Goal: Task Accomplishment & Management: Manage account settings

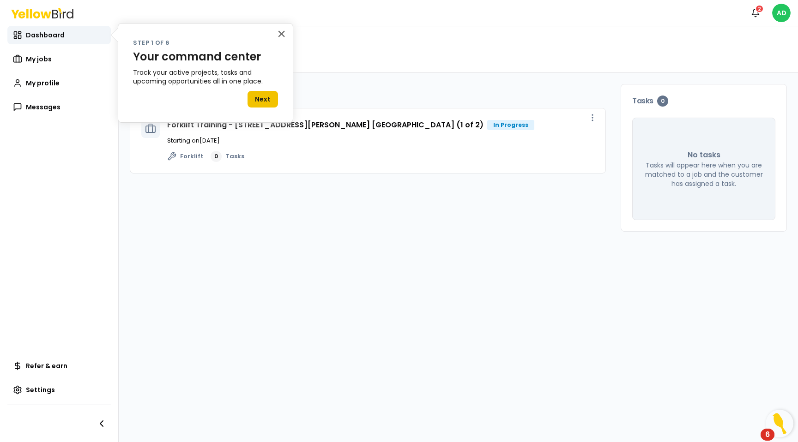
click at [270, 101] on button "Next" at bounding box center [262, 99] width 30 height 17
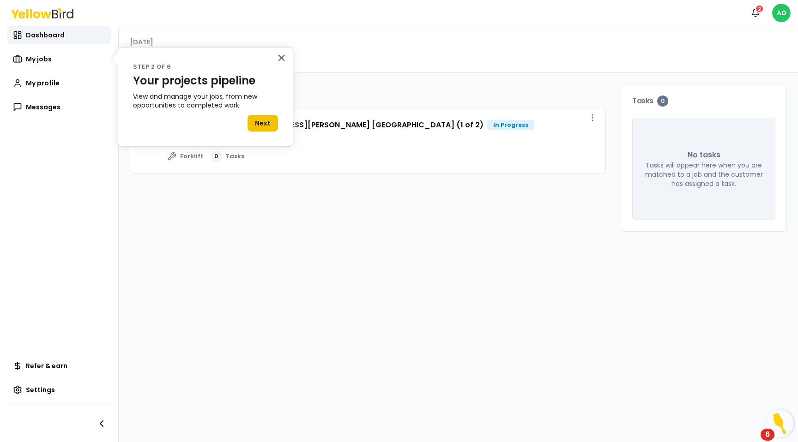
click at [265, 130] on button "Next" at bounding box center [262, 123] width 30 height 17
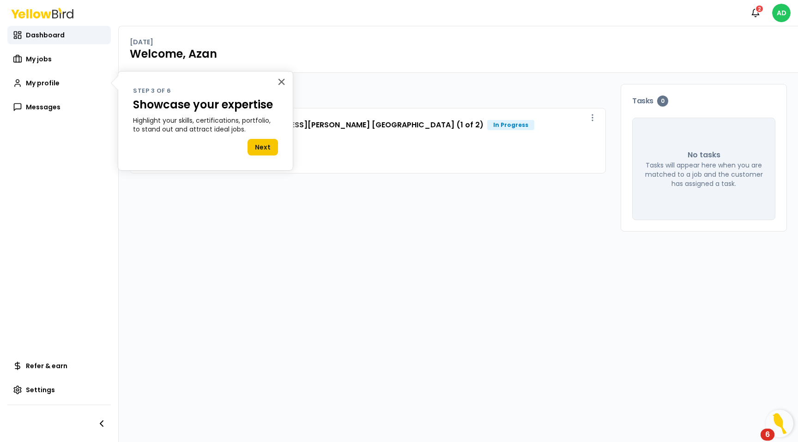
click at [258, 159] on div "× Step 3 of 6 Showcase your expertise Highlight your skills, certifications, po…" at bounding box center [205, 121] width 175 height 100
click at [260, 158] on div "× Step 3 of 6 Showcase your expertise Highlight your skills, certifications, po…" at bounding box center [205, 121] width 175 height 100
click at [260, 149] on button "Next" at bounding box center [262, 147] width 30 height 17
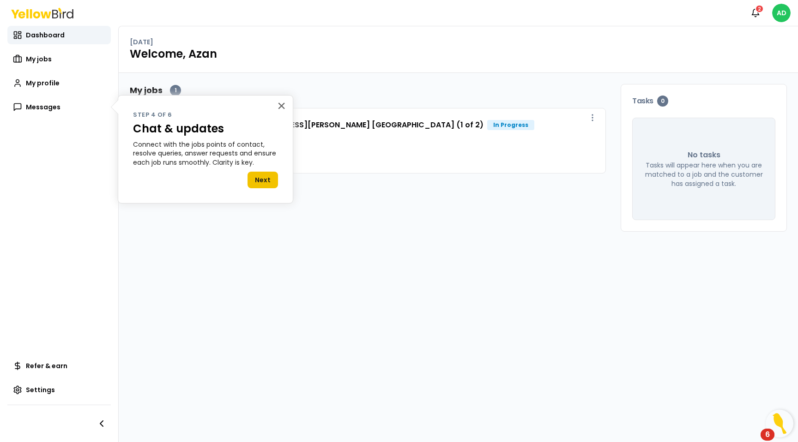
click at [253, 188] on button "Next" at bounding box center [262, 180] width 30 height 17
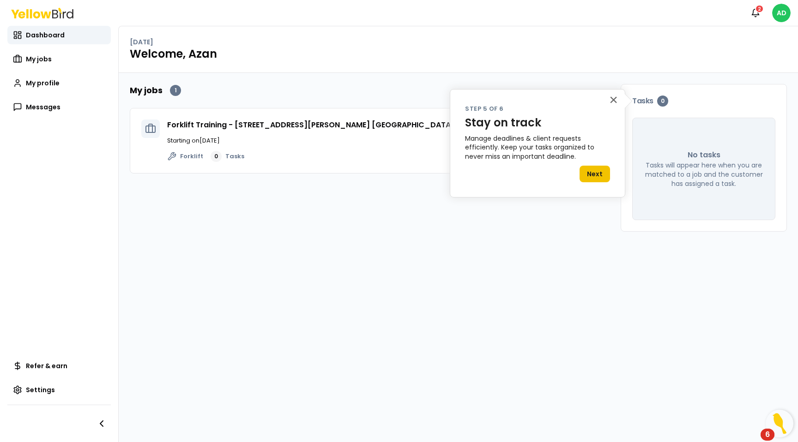
click at [589, 168] on button "Next" at bounding box center [594, 174] width 30 height 17
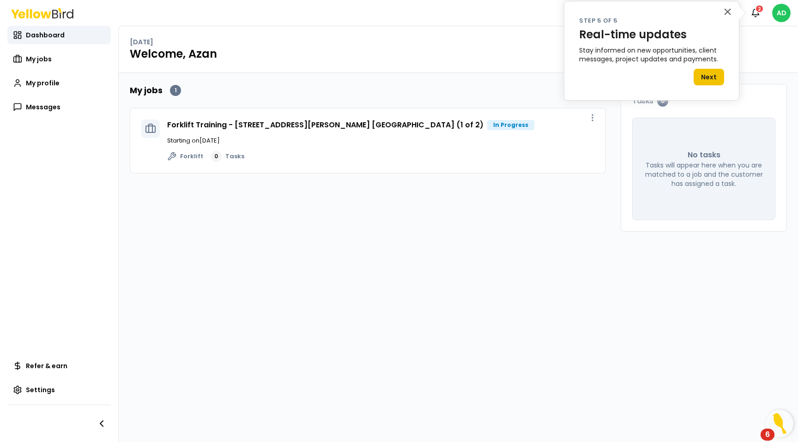
click at [711, 79] on button "Next" at bounding box center [708, 77] width 30 height 17
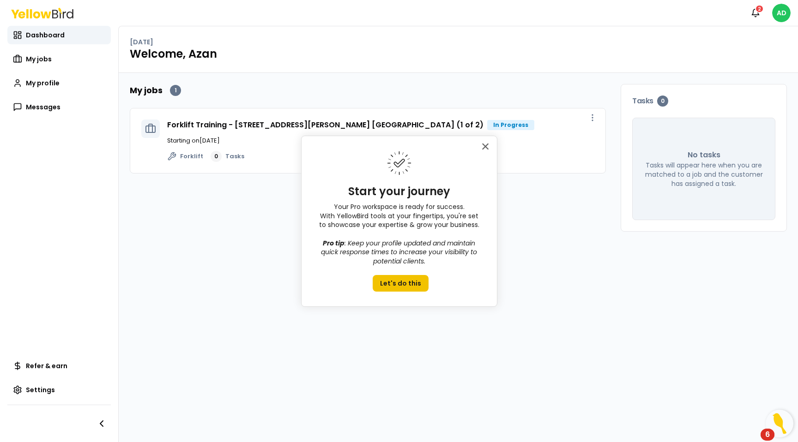
click at [409, 283] on button "Let's do this" at bounding box center [401, 283] width 56 height 17
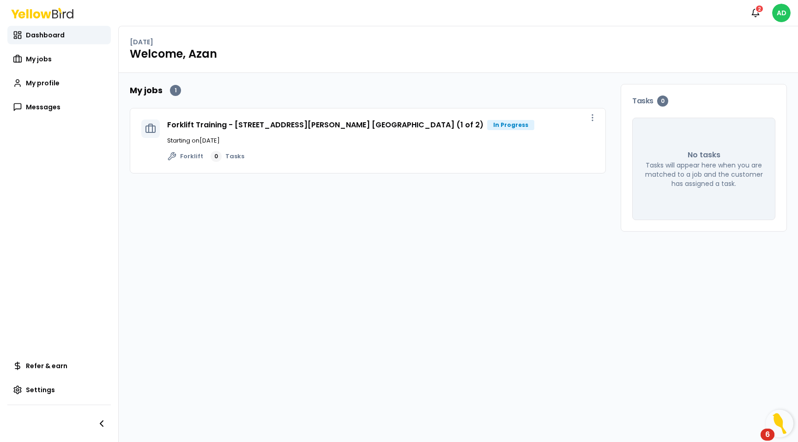
click at [391, 154] on div "Forklift 0 Tasks" at bounding box center [380, 156] width 427 height 11
click at [469, 120] on div "Forklift Training - [STREET_ADDRESS][PERSON_NAME] [GEOGRAPHIC_DATA] (1 of 2) In…" at bounding box center [350, 125] width 367 height 11
click at [487, 125] on div "In Progress" at bounding box center [510, 125] width 47 height 10
click at [590, 113] on icon "button" at bounding box center [592, 117] width 9 height 9
click at [268, 140] on p "Starting on [DATE]" at bounding box center [380, 140] width 427 height 9
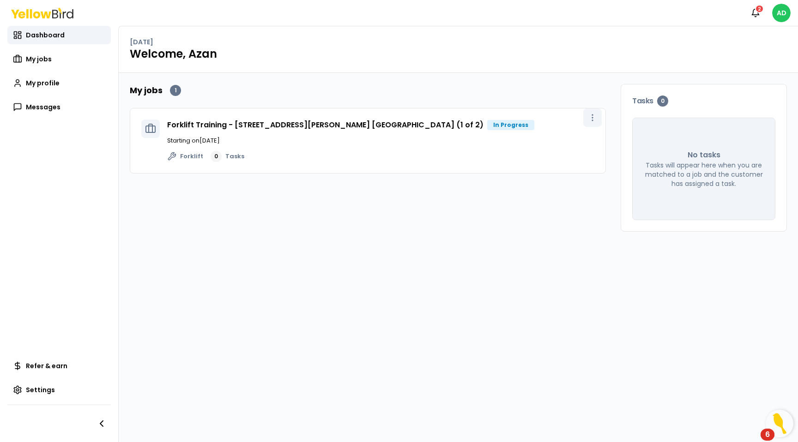
click at [597, 117] on button "button" at bounding box center [592, 117] width 18 height 18
click at [575, 137] on span "View job" at bounding box center [572, 138] width 23 height 7
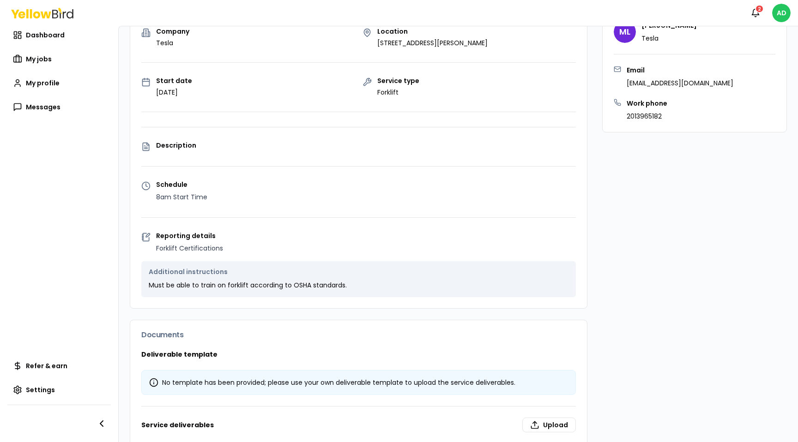
scroll to position [165, 0]
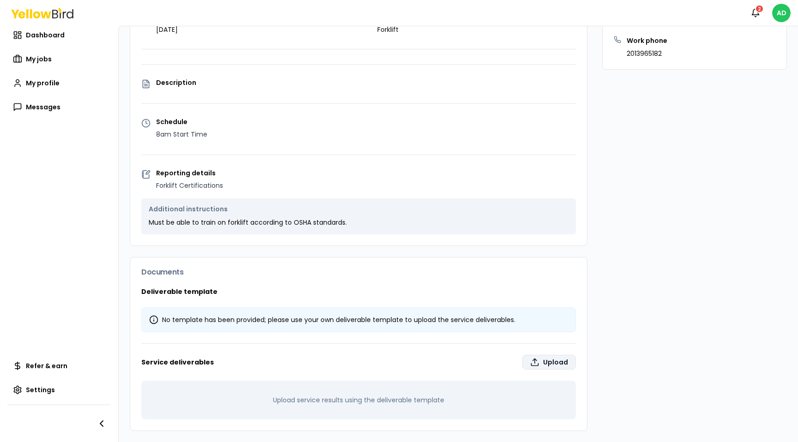
click at [559, 367] on label "Upload" at bounding box center [549, 362] width 54 height 15
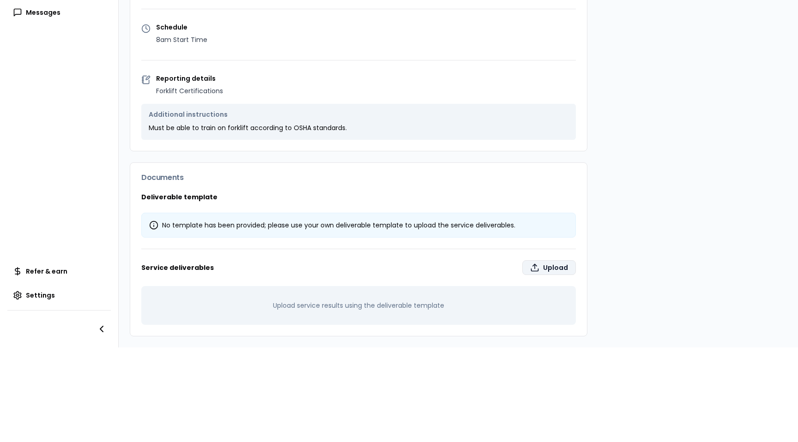
type input "**********"
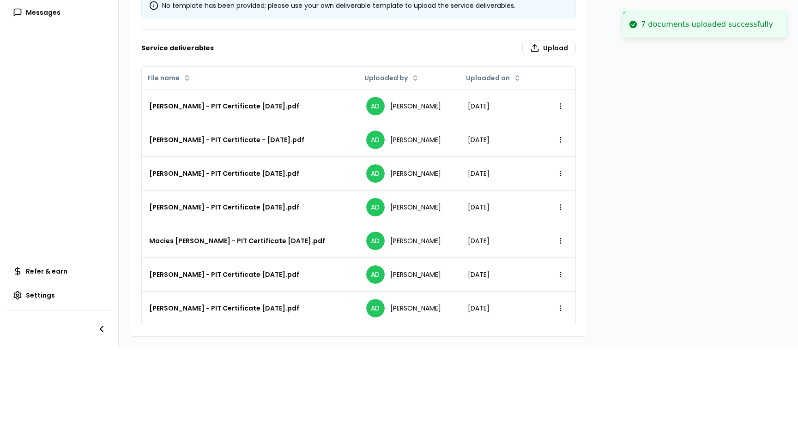
scroll to position [0, 0]
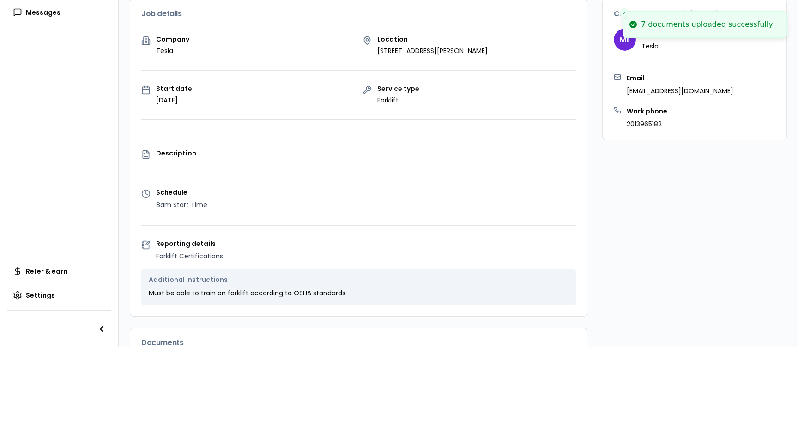
click at [624, 11] on li "7 documents uploaded successfully" at bounding box center [704, 24] width 164 height 27
click at [624, 11] on icon "Close toast" at bounding box center [624, 13] width 6 height 6
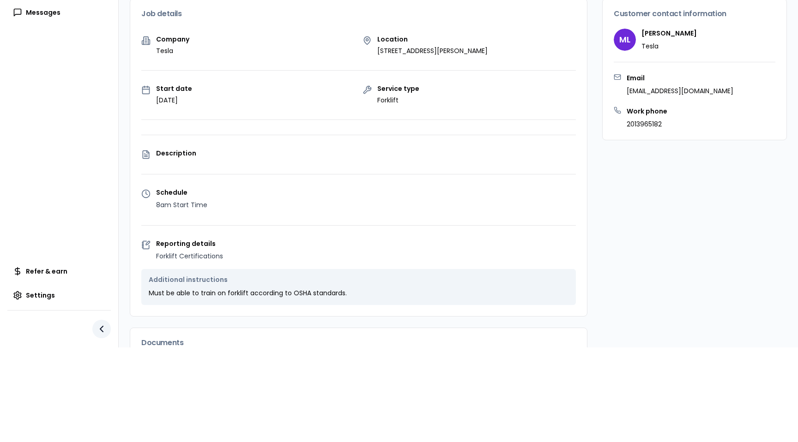
click at [100, 335] on button "button" at bounding box center [101, 329] width 18 height 18
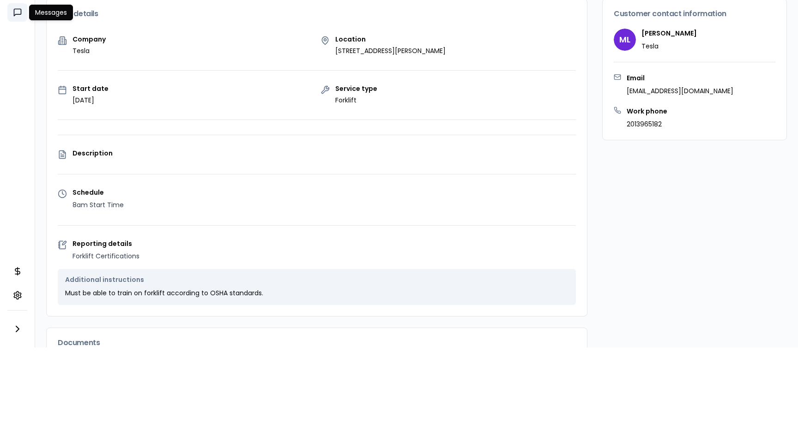
click at [23, 6] on link "Messages" at bounding box center [17, 12] width 20 height 18
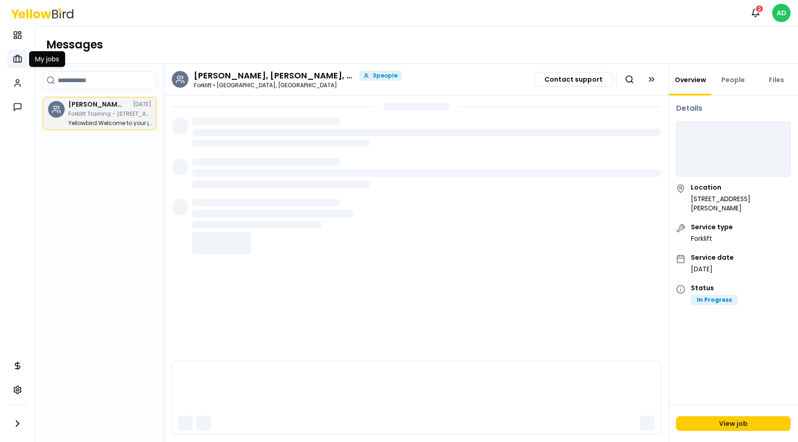
click at [19, 54] on link "My jobs" at bounding box center [17, 59] width 20 height 18
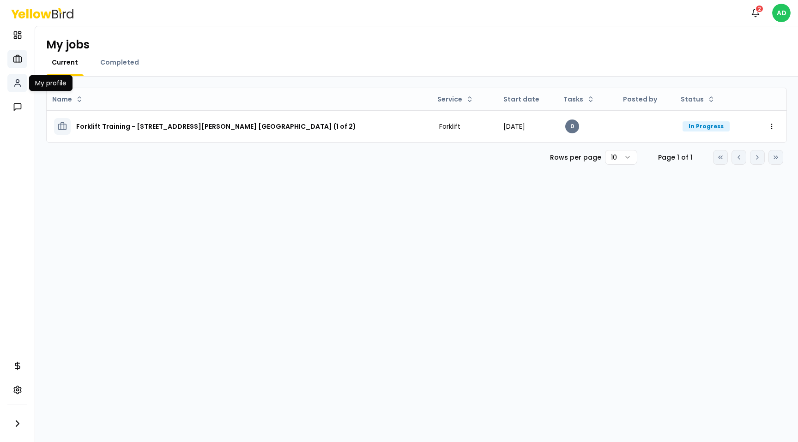
click at [16, 91] on link "My profile" at bounding box center [17, 83] width 20 height 18
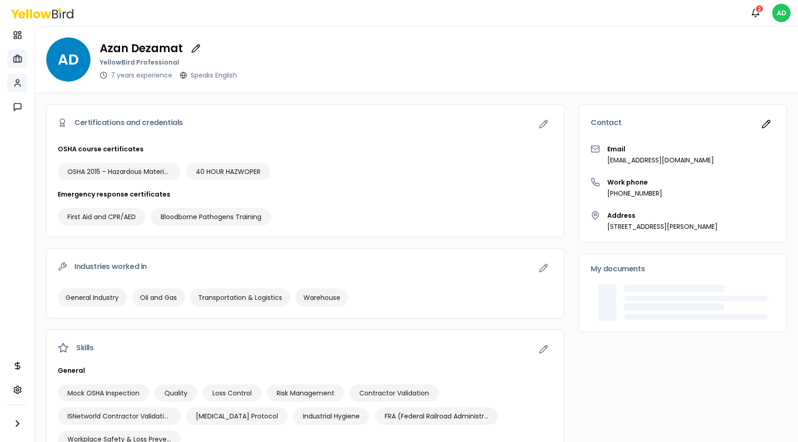
click at [21, 63] on icon at bounding box center [17, 58] width 9 height 9
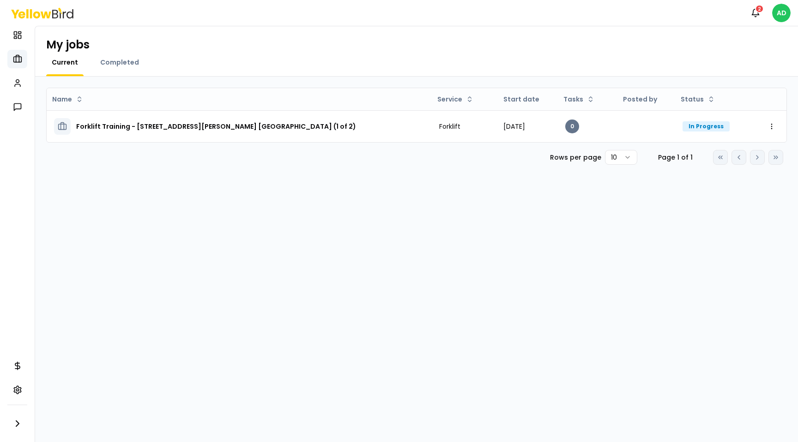
click at [22, 47] on div "Dashboard My jobs My profile Messages" at bounding box center [17, 71] width 20 height 90
click at [22, 42] on link "Dashboard" at bounding box center [17, 35] width 20 height 18
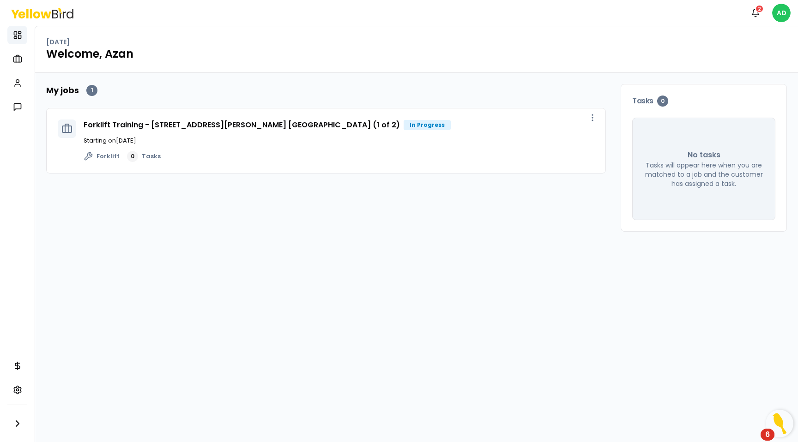
click at [26, 131] on nav "Dashboard My jobs My profile Messages Refer & earn Settings" at bounding box center [17, 234] width 35 height 416
click at [25, 120] on nav "Dashboard My jobs My profile Messages Refer & earn Settings" at bounding box center [17, 234] width 35 height 416
click at [25, 117] on nav "Dashboard My jobs My profile Messages Refer & earn Settings" at bounding box center [17, 234] width 35 height 416
click at [23, 111] on link "Messages" at bounding box center [17, 107] width 20 height 18
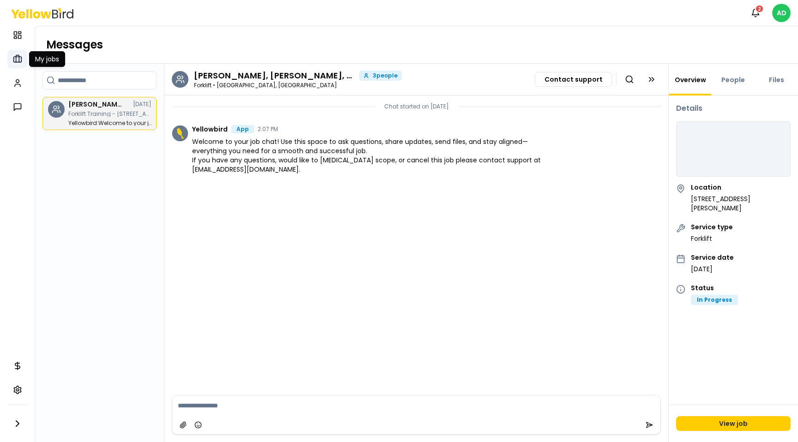
click at [19, 60] on icon at bounding box center [17, 58] width 9 height 9
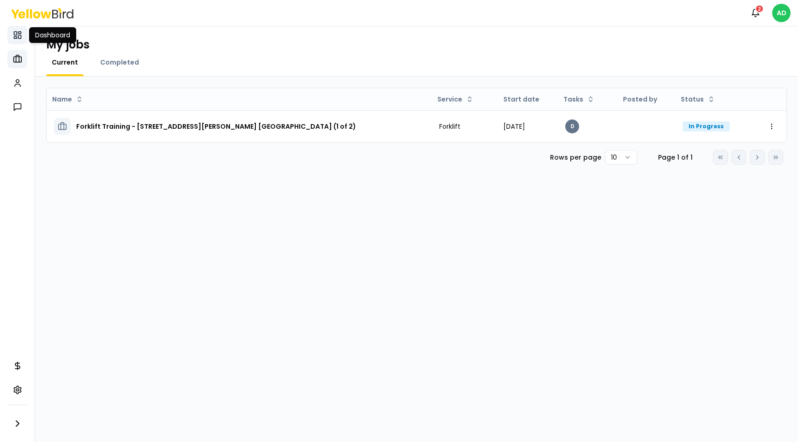
click at [18, 40] on link "Dashboard" at bounding box center [17, 35] width 20 height 18
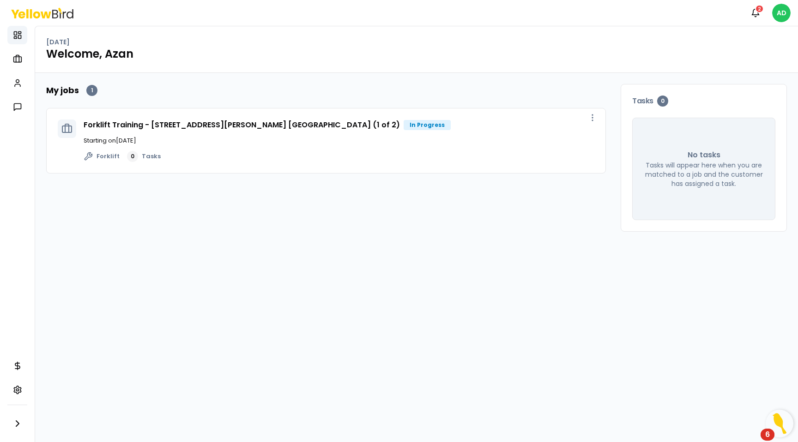
click at [324, 132] on div "Forklift Training - [STREET_ADDRESS][PERSON_NAME] [GEOGRAPHIC_DATA] (1 of 2) In…" at bounding box center [339, 141] width 511 height 42
click at [324, 125] on link "Forklift Training - [STREET_ADDRESS][PERSON_NAME] [GEOGRAPHIC_DATA] (1 of 2)" at bounding box center [242, 125] width 316 height 11
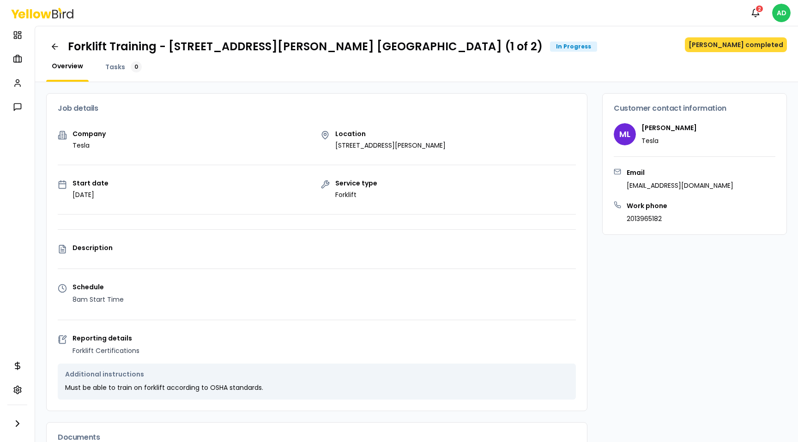
click at [725, 48] on button "[PERSON_NAME] completed" at bounding box center [736, 44] width 102 height 15
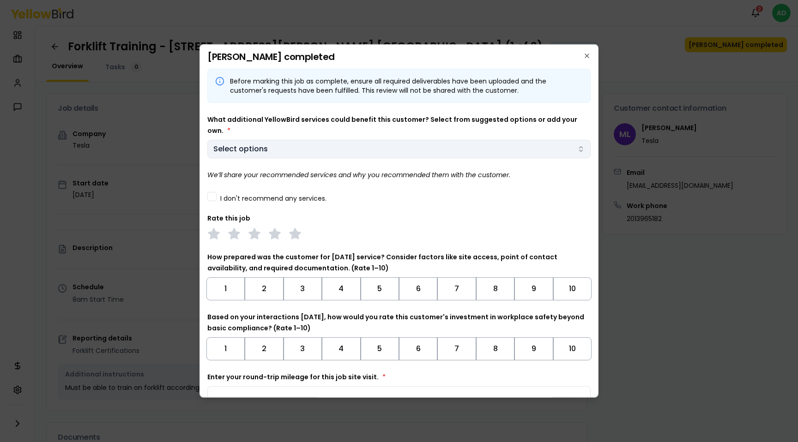
click at [298, 137] on body "Notifications [DATE] Dashboard My jobs My profile Messages Refer & earn Setting…" at bounding box center [399, 221] width 798 height 442
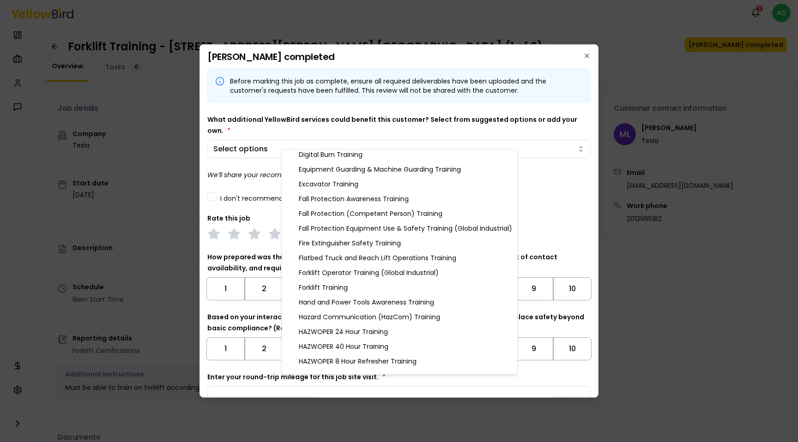
scroll to position [225, 0]
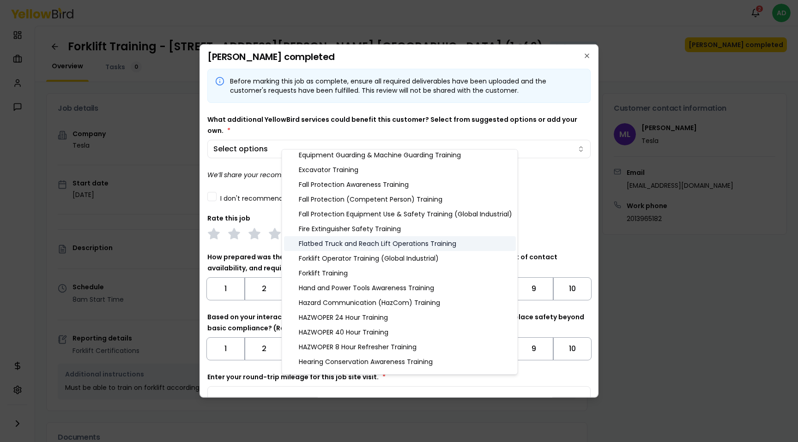
click at [404, 246] on div "Flatbed Truck and Reach Lift Operations Training" at bounding box center [400, 243] width 232 height 15
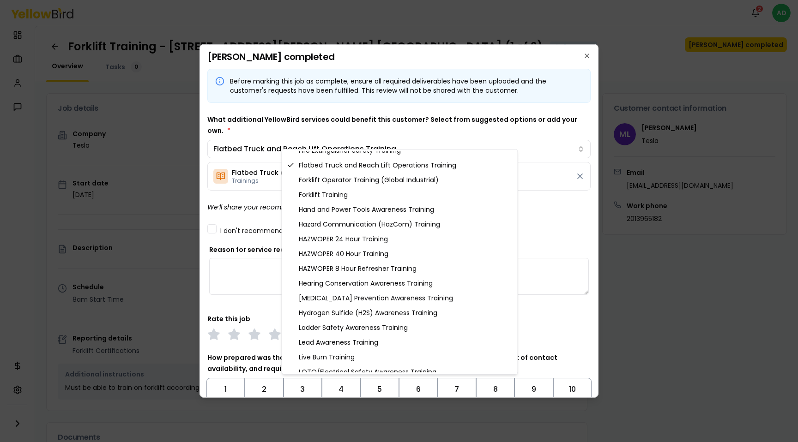
scroll to position [307, 0]
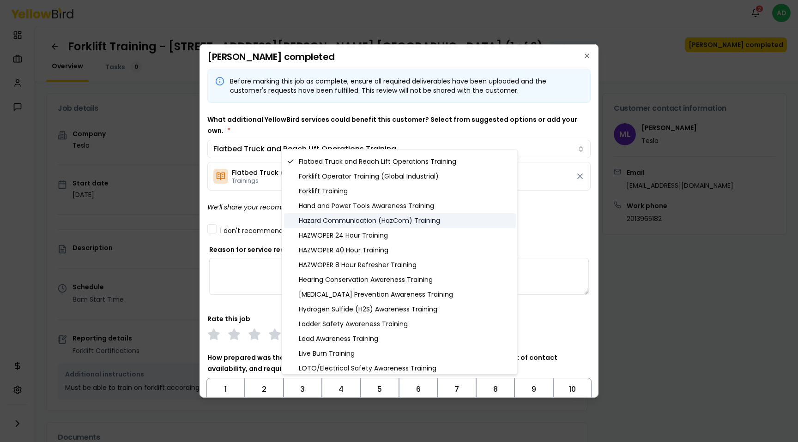
click at [402, 226] on div "Hazard Communication (HazCom) Training" at bounding box center [400, 220] width 232 height 15
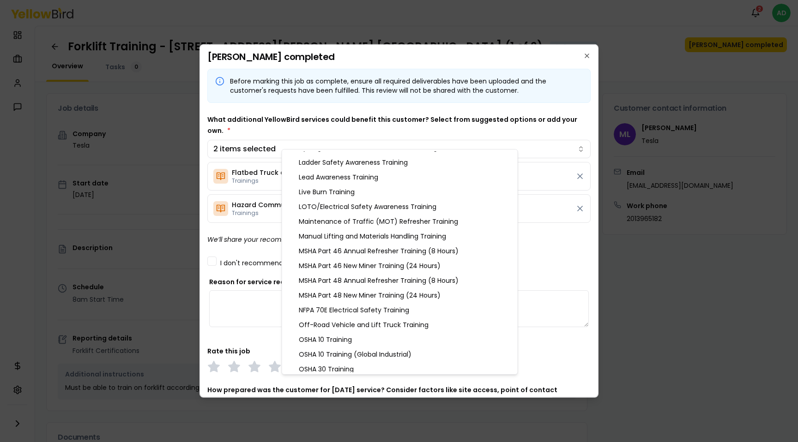
scroll to position [470, 0]
click at [401, 209] on div "LOTO/Electrical Safety Awareness Training" at bounding box center [400, 206] width 232 height 15
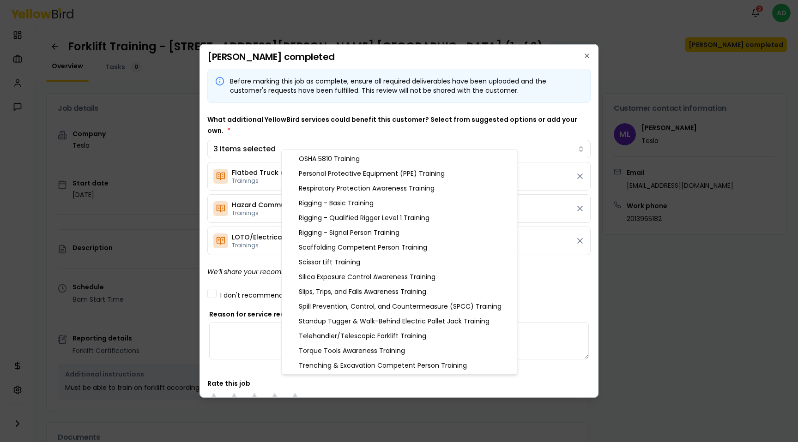
scroll to position [712, 0]
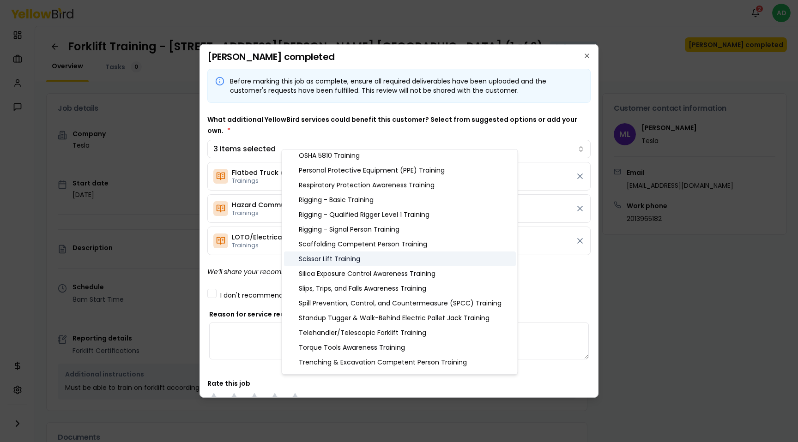
click at [361, 261] on div "Scissor Lift Training" at bounding box center [400, 259] width 232 height 15
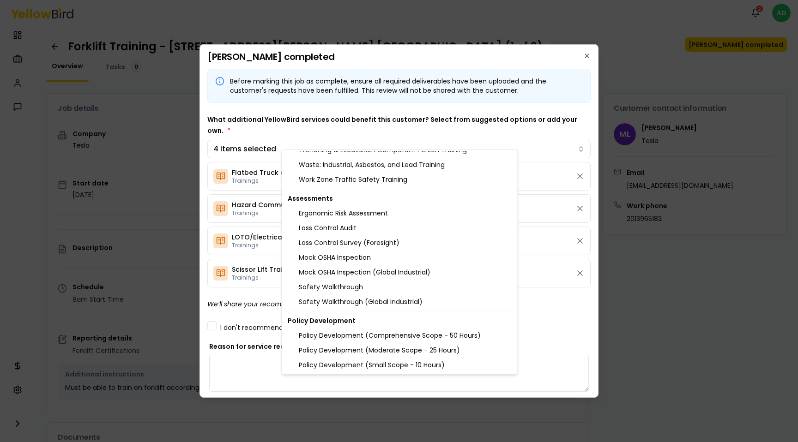
scroll to position [958, 0]
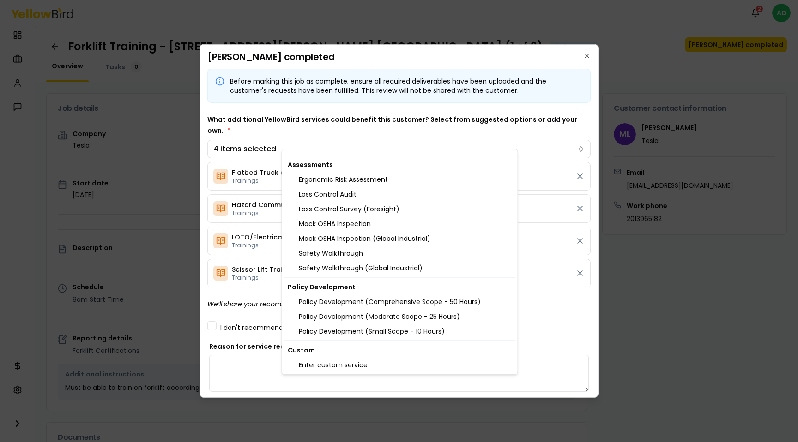
click at [521, 289] on body "Notifications [DATE] Dashboard My jobs My profile Messages Refer & earn Setting…" at bounding box center [399, 221] width 798 height 442
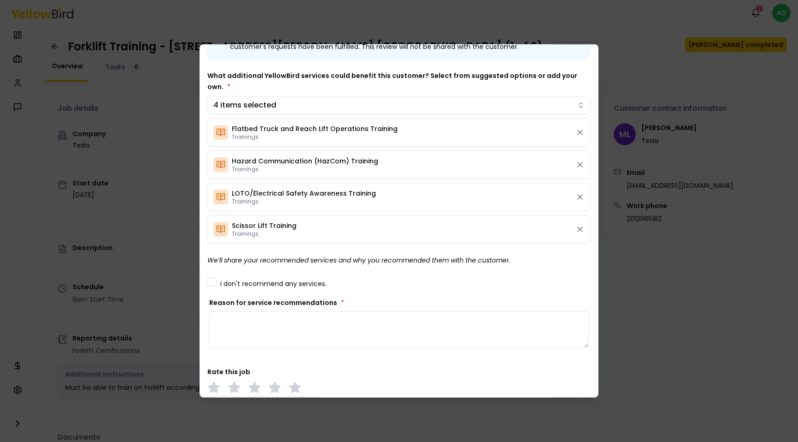
scroll to position [83, 0]
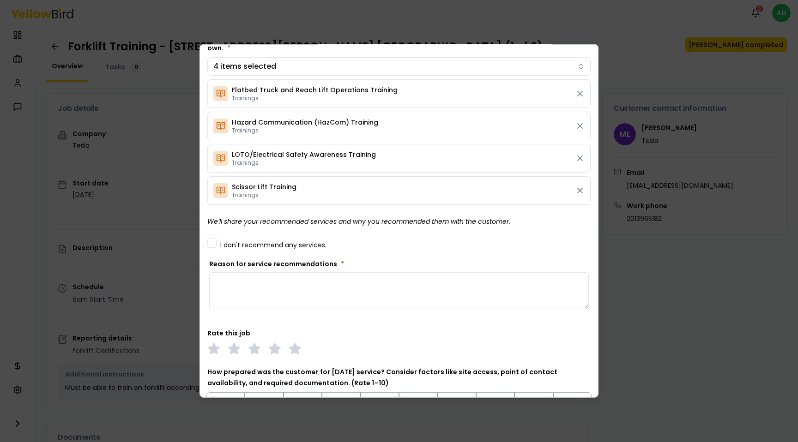
click at [477, 293] on textarea "Reason for service recommendations *" at bounding box center [398, 290] width 379 height 37
type textarea "*"
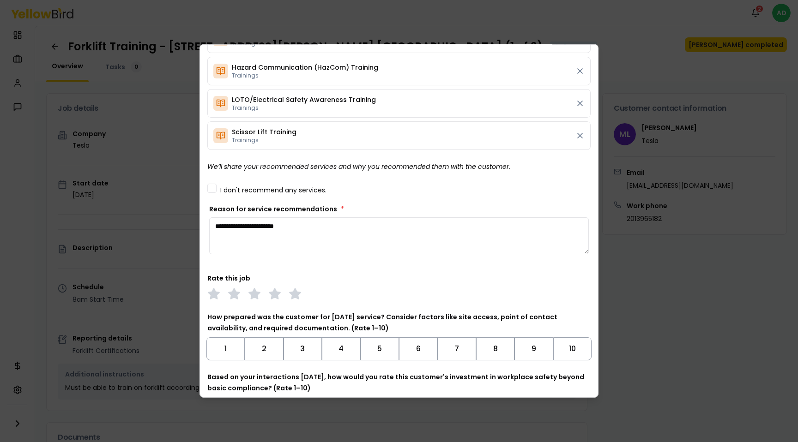
scroll to position [174, 0]
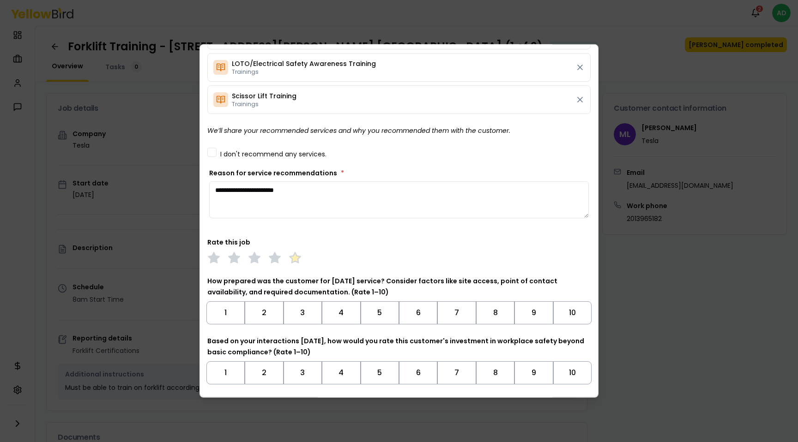
type textarea "**********"
click at [295, 253] on polygon at bounding box center [294, 258] width 11 height 10
click at [563, 303] on button "10" at bounding box center [572, 312] width 38 height 23
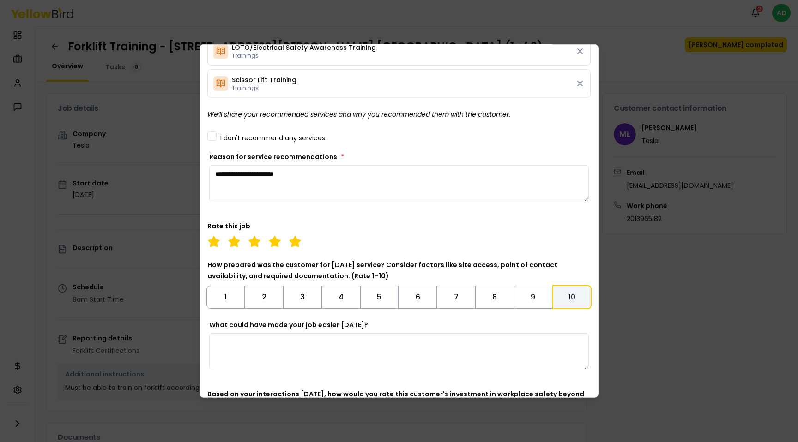
scroll to position [177, 0]
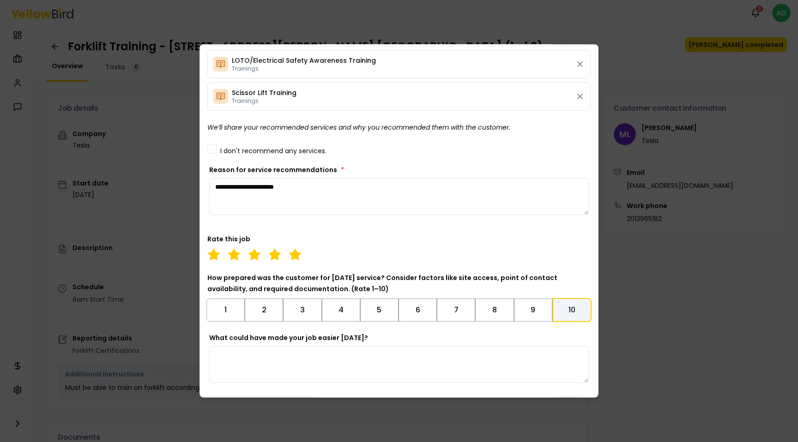
click at [530, 355] on textarea "What could have made your job easier [DATE]?" at bounding box center [398, 364] width 379 height 37
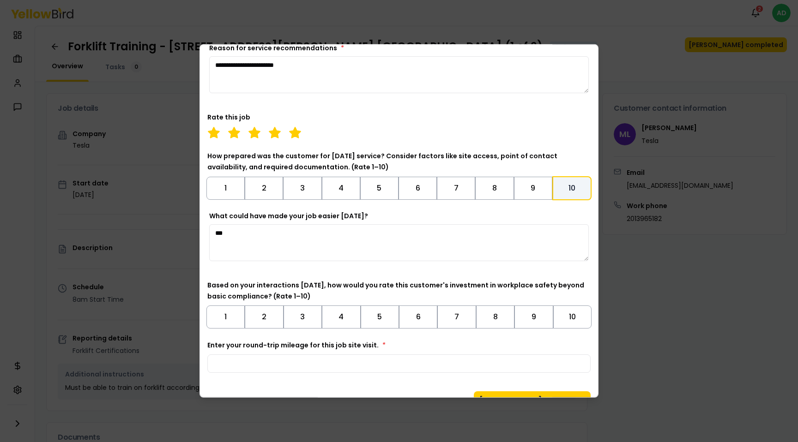
scroll to position [307, 0]
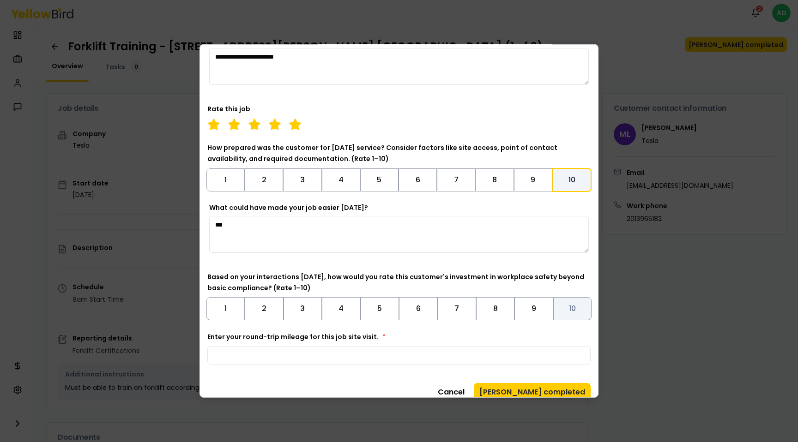
type textarea "***"
click at [569, 298] on button "10" at bounding box center [572, 308] width 38 height 23
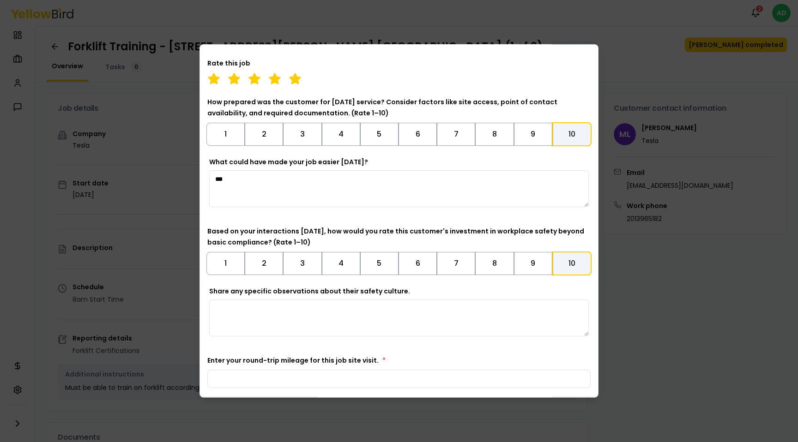
scroll to position [376, 0]
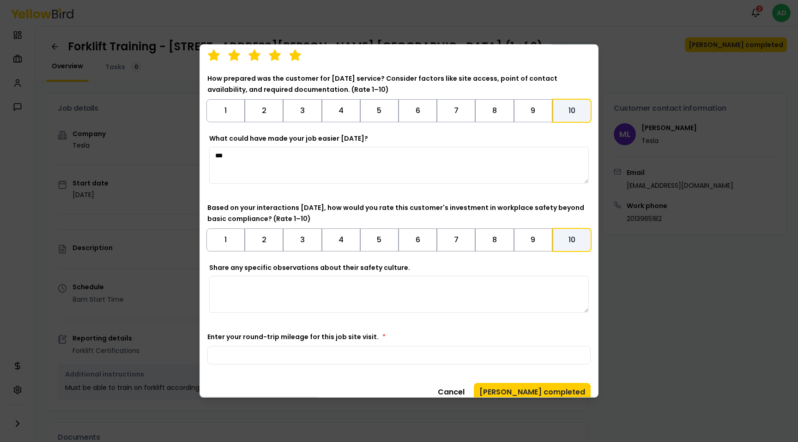
click at [534, 289] on textarea "Share any specific observations about their safety culture." at bounding box center [398, 294] width 379 height 37
type textarea "**********"
click at [511, 352] on input "Enter your round-trip mileage for this job site visit. *" at bounding box center [398, 355] width 383 height 18
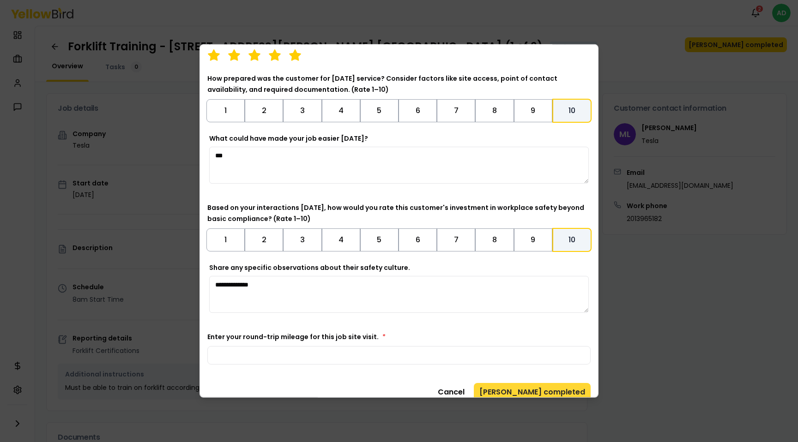
type input "**"
click at [580, 383] on button "[PERSON_NAME] completed" at bounding box center [532, 392] width 117 height 18
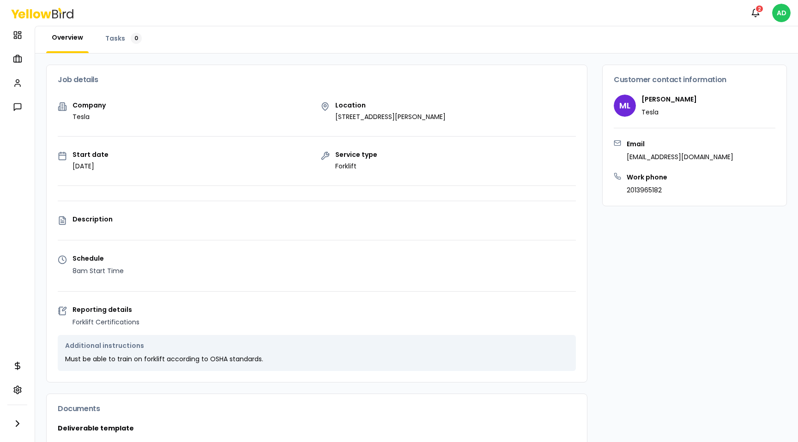
scroll to position [0, 0]
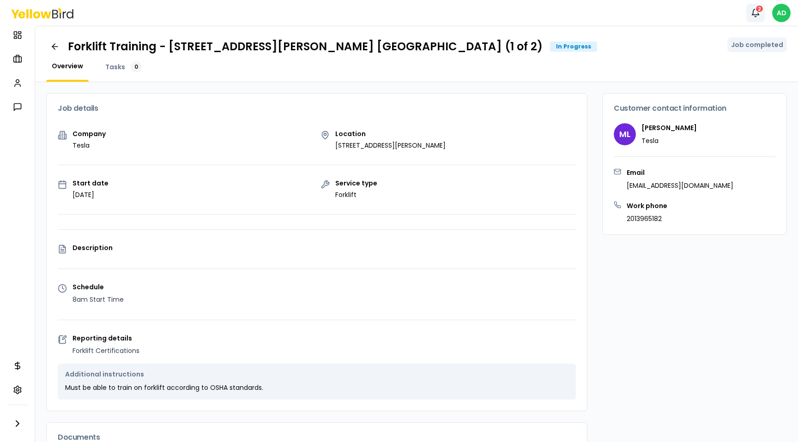
click at [758, 11] on div "2" at bounding box center [759, 9] width 9 height 8
click at [45, 10] on icon at bounding box center [42, 13] width 62 height 11
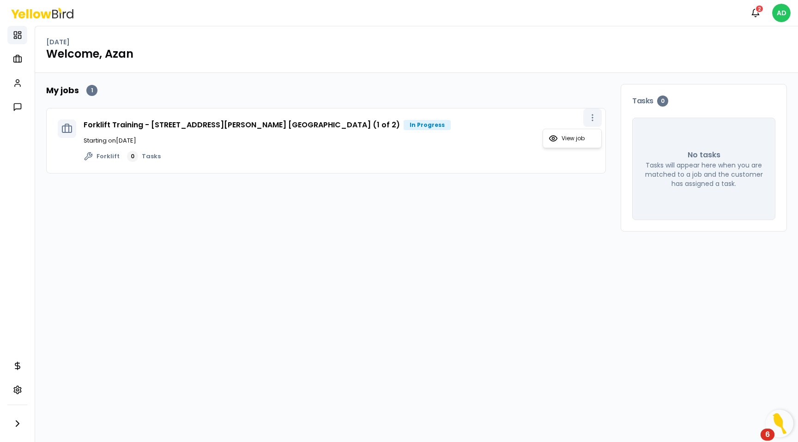
click at [599, 116] on button "button" at bounding box center [592, 117] width 18 height 18
click at [569, 146] on div "View job" at bounding box center [571, 138] width 59 height 19
click at [572, 140] on span "View job" at bounding box center [572, 138] width 23 height 7
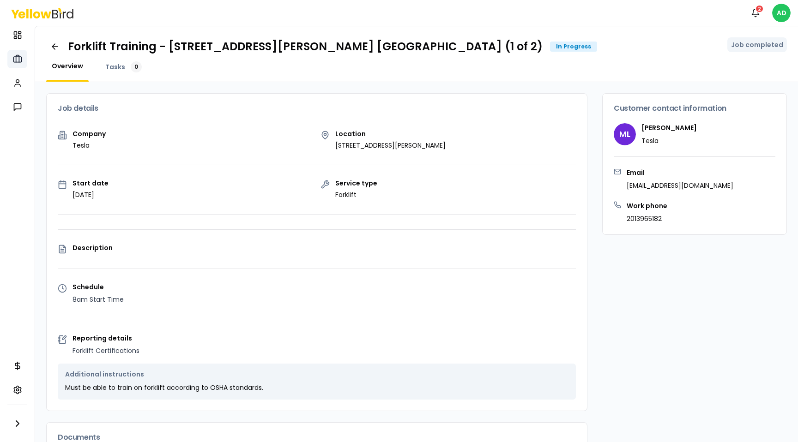
click at [26, 55] on link "My jobs" at bounding box center [17, 59] width 20 height 18
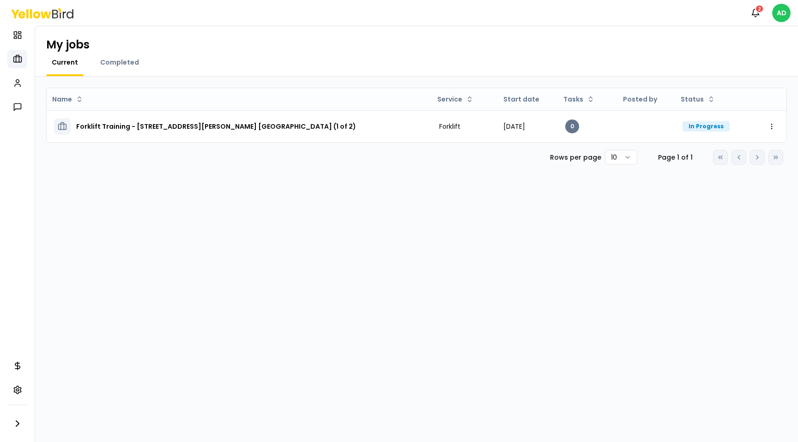
click at [132, 72] on div "Completed" at bounding box center [120, 67] width 50 height 18
click at [132, 70] on div "Completed" at bounding box center [120, 67] width 50 height 18
click at [132, 67] on div "Completed" at bounding box center [120, 67] width 50 height 18
click at [132, 64] on span "Completed" at bounding box center [119, 62] width 39 height 9
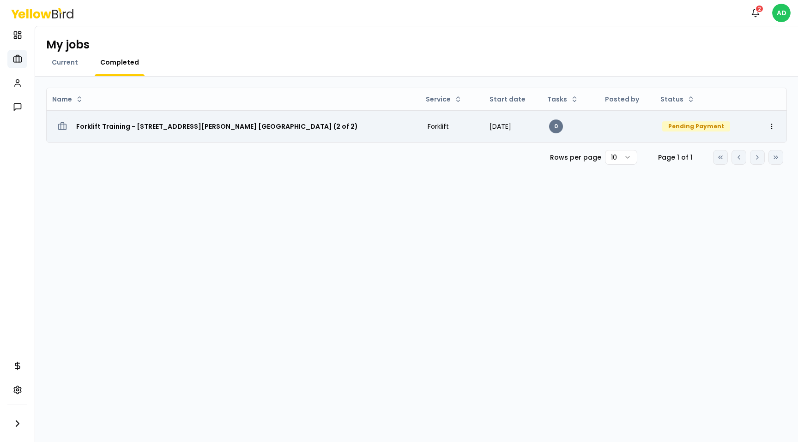
click at [712, 122] on div "Pending Payment" at bounding box center [696, 126] width 68 height 10
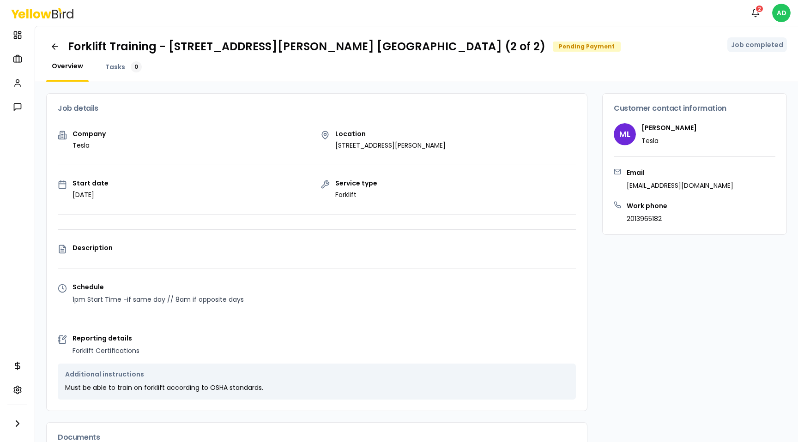
click at [121, 74] on div "Tasks 0" at bounding box center [124, 71] width 48 height 20
click at [117, 64] on span "Tasks" at bounding box center [115, 66] width 20 height 9
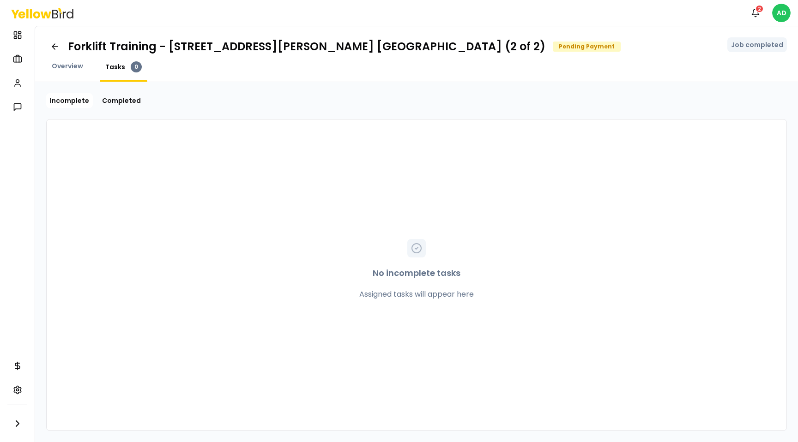
click at [72, 75] on div "Overview" at bounding box center [67, 71] width 42 height 20
click at [59, 72] on div "Overview" at bounding box center [67, 71] width 42 height 20
click at [60, 69] on span "Overview" at bounding box center [67, 65] width 31 height 9
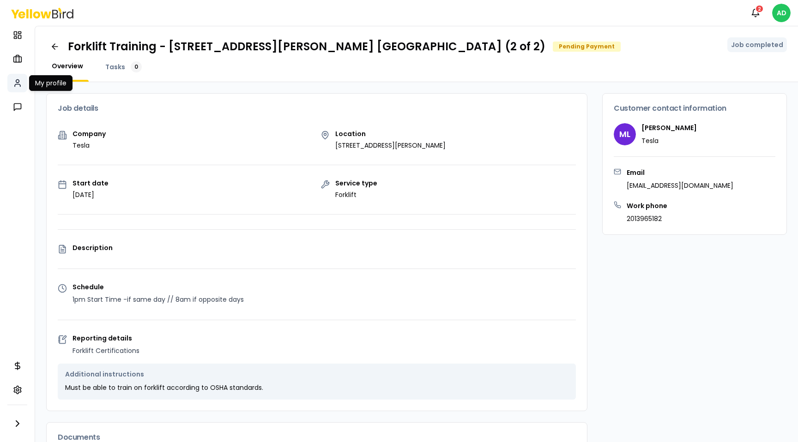
click at [17, 84] on icon at bounding box center [18, 85] width 6 height 2
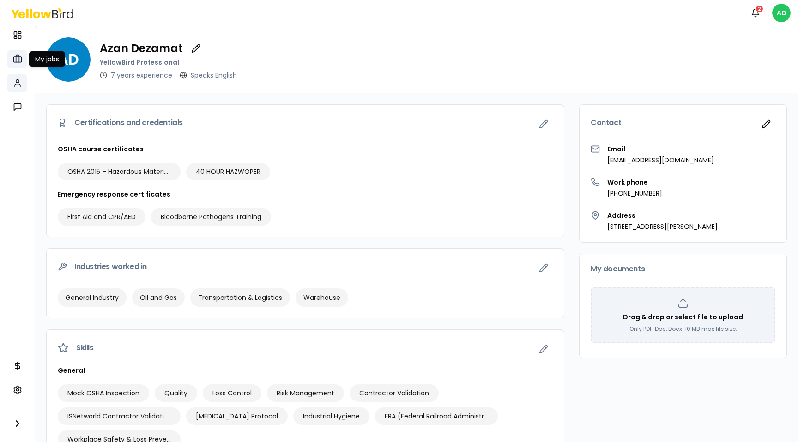
click at [16, 59] on icon at bounding box center [17, 58] width 3 height 7
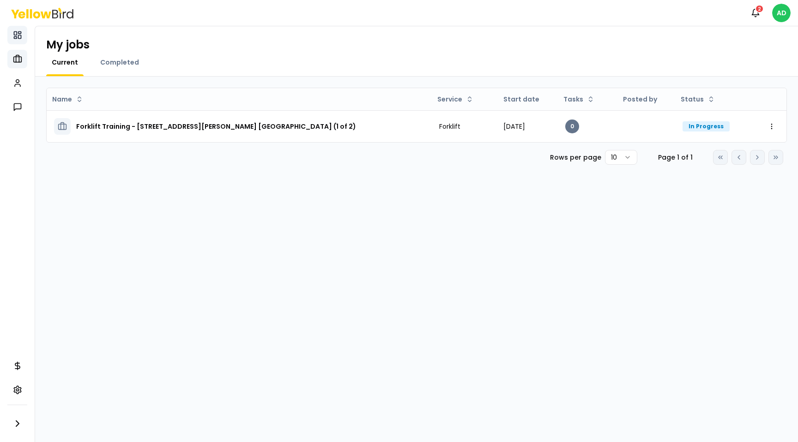
click at [12, 42] on link "Dashboard" at bounding box center [17, 35] width 20 height 18
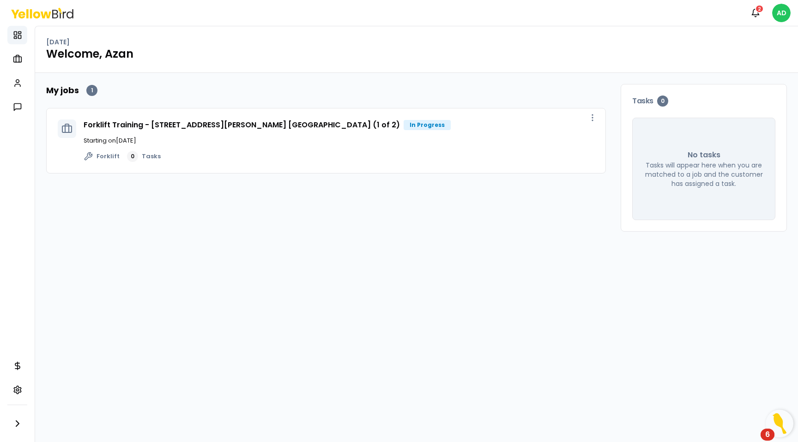
click at [785, 427] on img "Open Resource Center, 6 new notifications" at bounding box center [779, 424] width 28 height 28
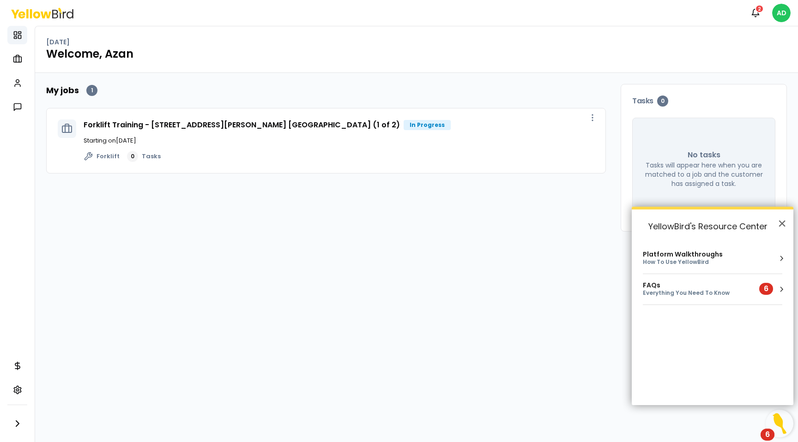
click at [706, 296] on div "Everything You Need To Know" at bounding box center [695, 293] width 105 height 8
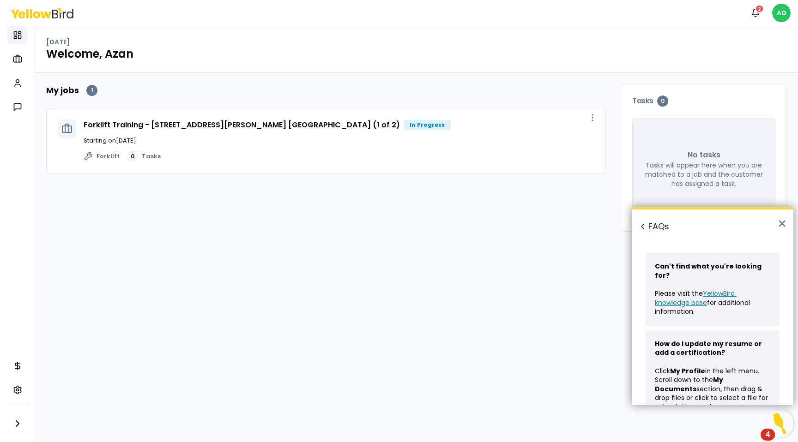
click at [786, 224] on h2 "FAQs" at bounding box center [713, 227] width 162 height 34
click at [784, 224] on button "×" at bounding box center [781, 223] width 9 height 15
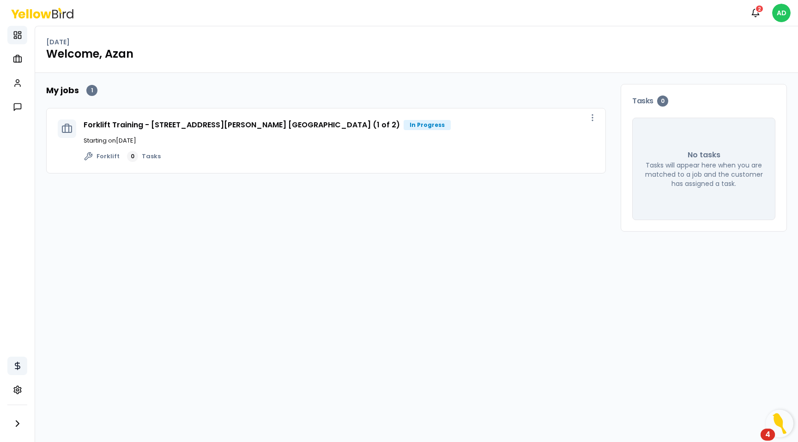
click at [15, 359] on link "Refer & earn" at bounding box center [17, 366] width 20 height 18
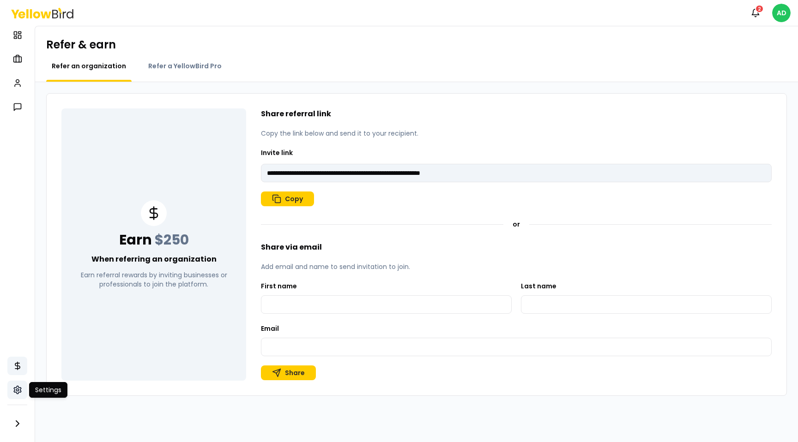
click at [16, 384] on link "Settings" at bounding box center [17, 390] width 20 height 18
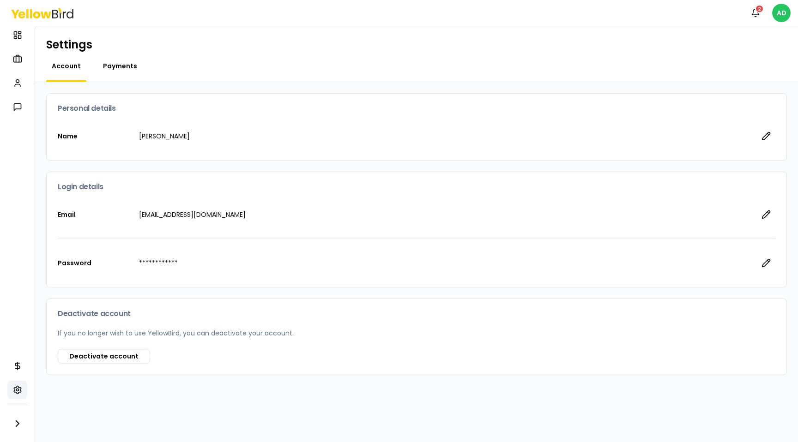
click at [120, 67] on span "Payments" at bounding box center [120, 65] width 34 height 9
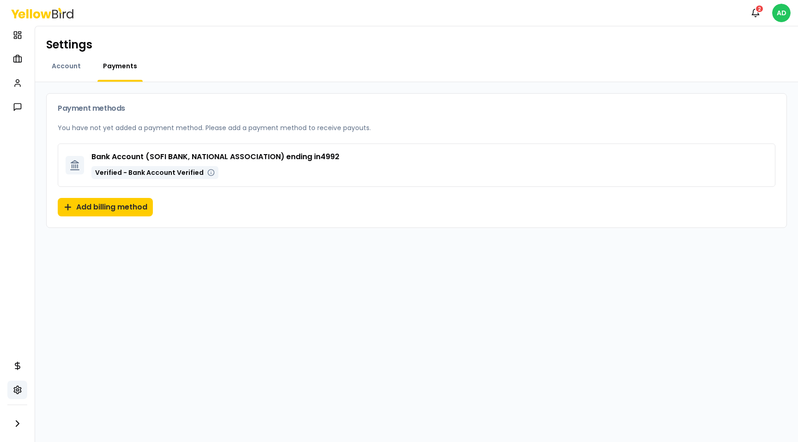
click at [286, 156] on p "Bank Account ( SOFI BANK, NATIONAL ASSOCIATION ) ending in 4992" at bounding box center [215, 156] width 248 height 11
click at [274, 132] on p "You have not yet added a payment method. Please add a payment method to receive…" at bounding box center [416, 127] width 717 height 9
click at [211, 173] on icon at bounding box center [211, 173] width 0 height 1
click at [139, 207] on button "Add billing method" at bounding box center [105, 207] width 95 height 18
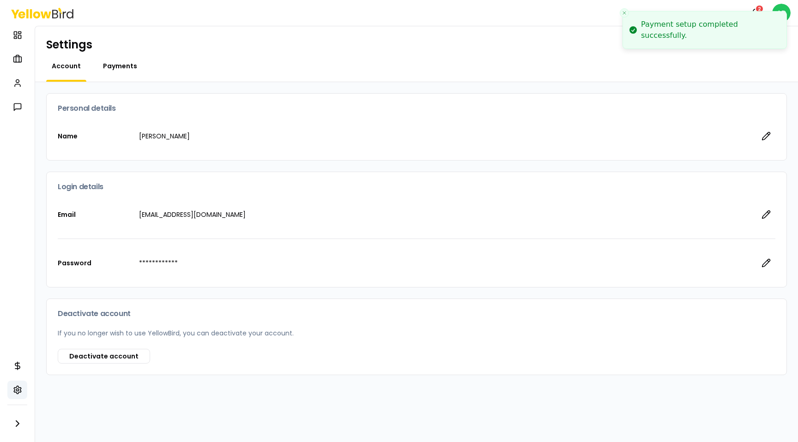
click at [109, 64] on span "Payments" at bounding box center [120, 65] width 34 height 9
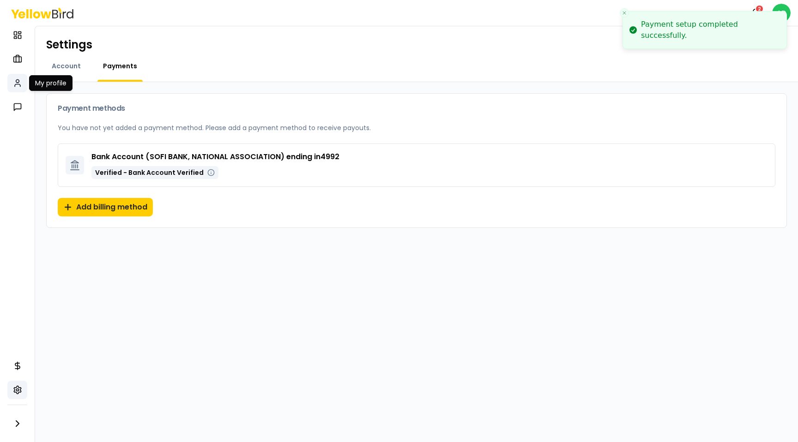
click at [19, 88] on link "My profile" at bounding box center [17, 83] width 20 height 18
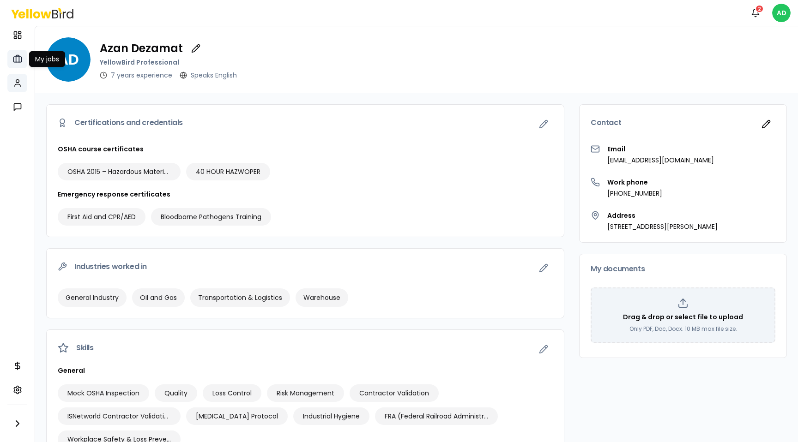
click at [20, 66] on link "My jobs" at bounding box center [17, 59] width 20 height 18
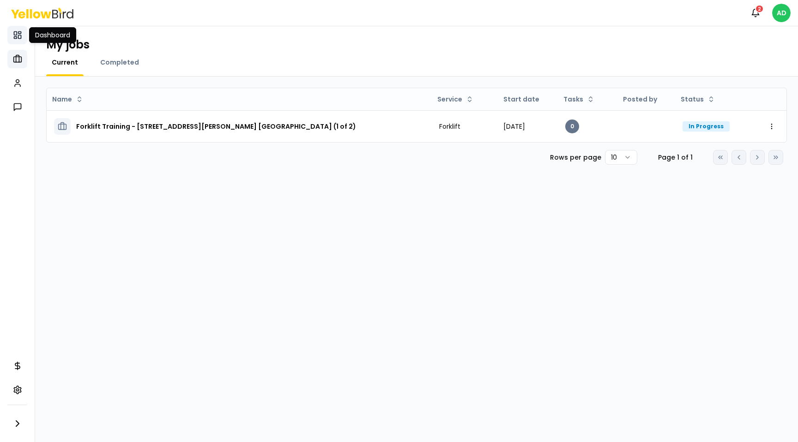
click at [21, 37] on icon at bounding box center [17, 34] width 9 height 9
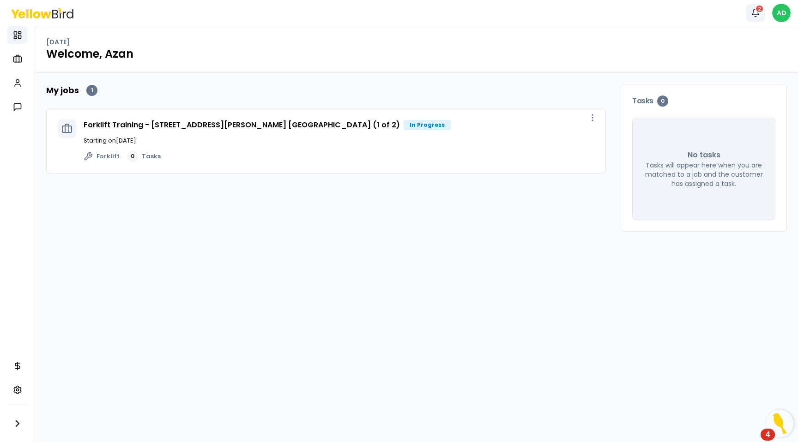
click at [760, 13] on button "Notifications 2" at bounding box center [755, 13] width 18 height 18
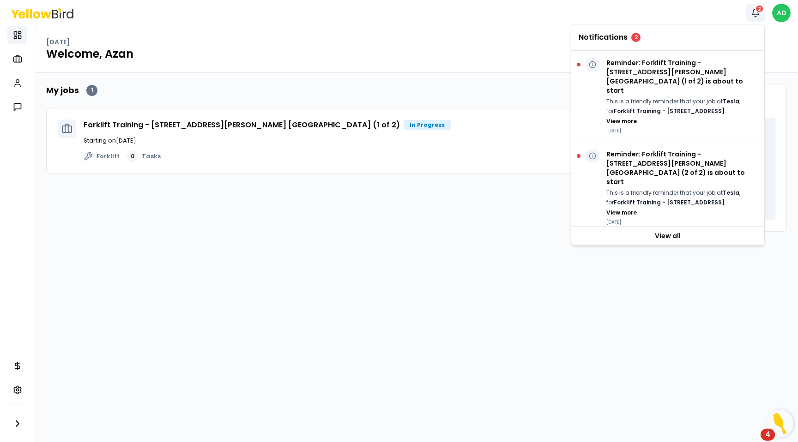
click at [760, 13] on button "Notifications 2" at bounding box center [755, 13] width 18 height 18
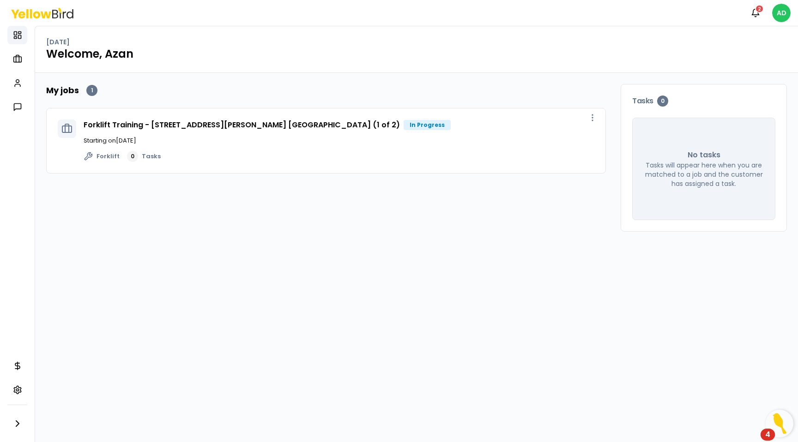
click at [58, 14] on icon at bounding box center [42, 13] width 62 height 11
click at [795, 425] on div "My jobs 1 Forklift Training - 1601 Livingston Ave. North Brunswick, NJ 08902 (1…" at bounding box center [416, 257] width 763 height 369
click at [780, 422] on img "Open Resource Center, 4 new notifications" at bounding box center [779, 424] width 28 height 28
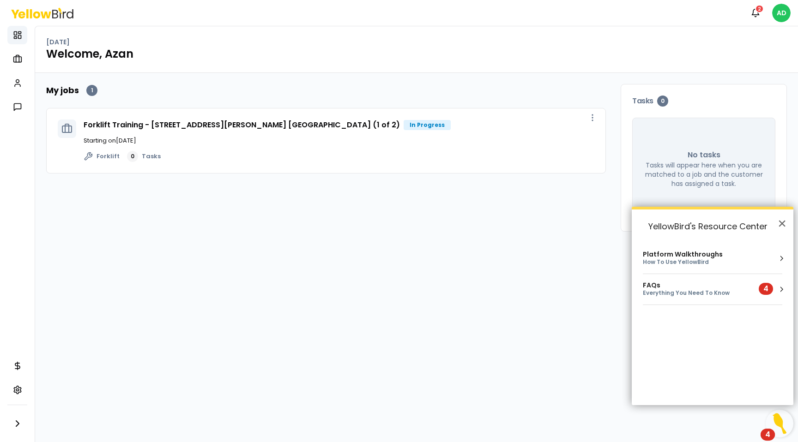
click at [726, 292] on div "Everything You Need To Know" at bounding box center [695, 293] width 105 height 8
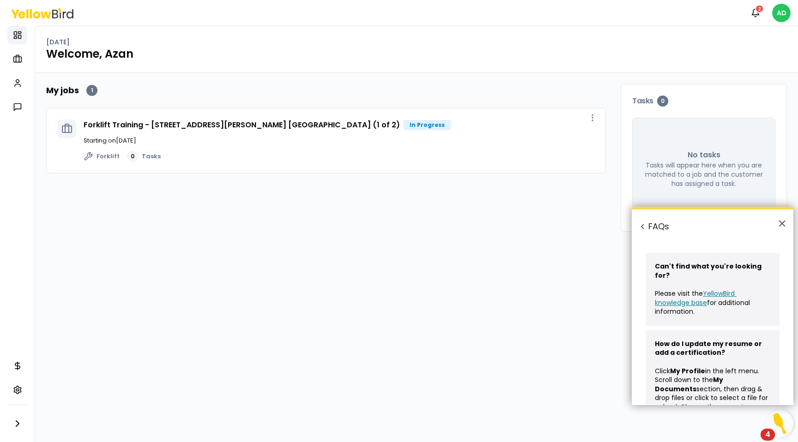
scroll to position [19, 0]
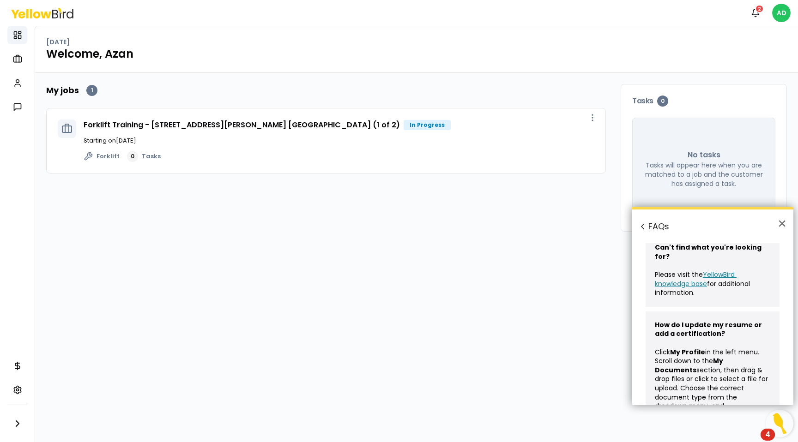
click at [715, 270] on link "YellowBird knowledge base" at bounding box center [696, 279] width 82 height 18
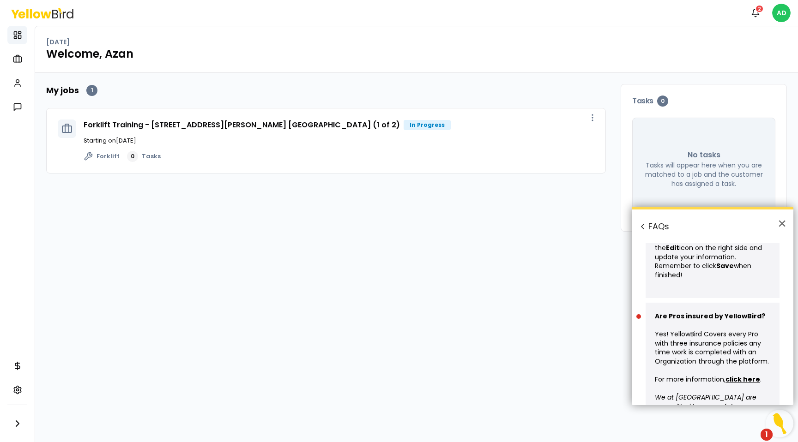
scroll to position [493, 0]
click at [739, 373] on u "click here" at bounding box center [742, 377] width 35 height 9
